Goal: Find specific page/section: Find specific page/section

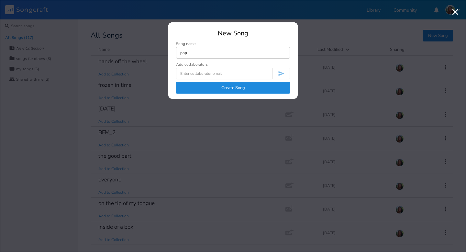
type input "pop"
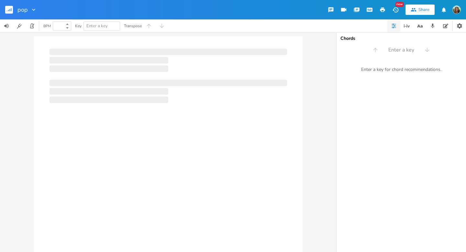
type input "100"
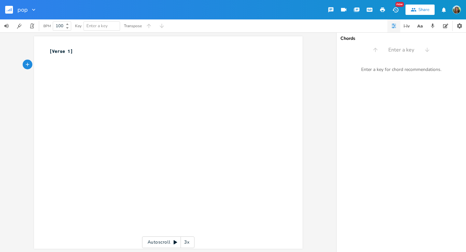
click at [8, 8] on rect "button" at bounding box center [9, 10] width 8 height 8
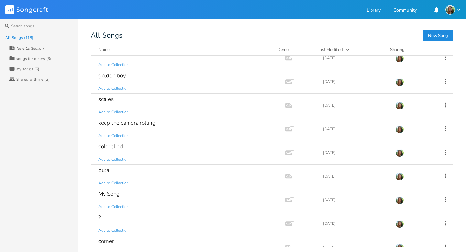
scroll to position [1145, 0]
click at [114, 143] on div "colorblind" at bounding box center [110, 146] width 25 height 6
